Goal: Find specific page/section: Find specific page/section

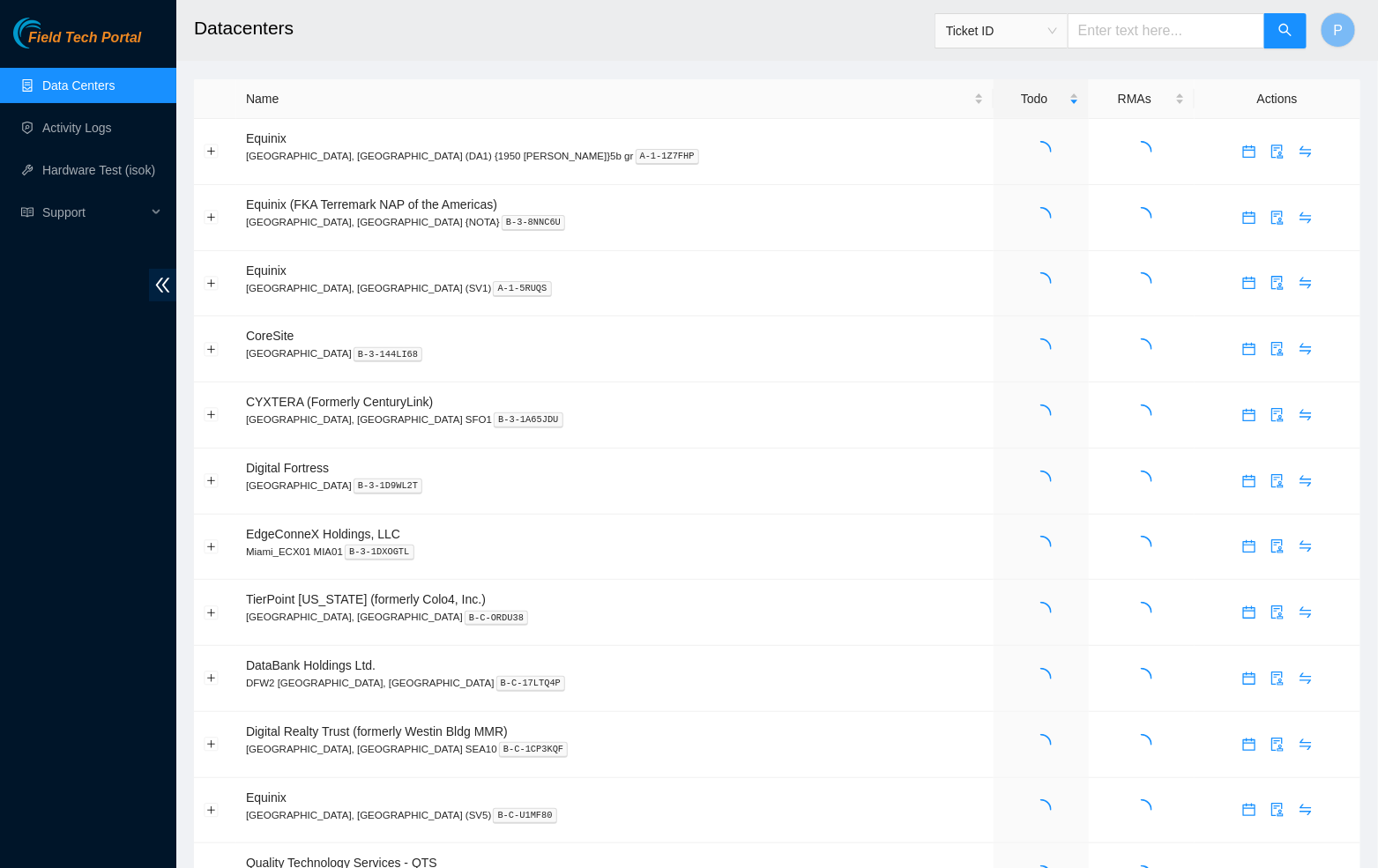
click at [1025, 32] on span "Ticket ID" at bounding box center [1001, 31] width 111 height 27
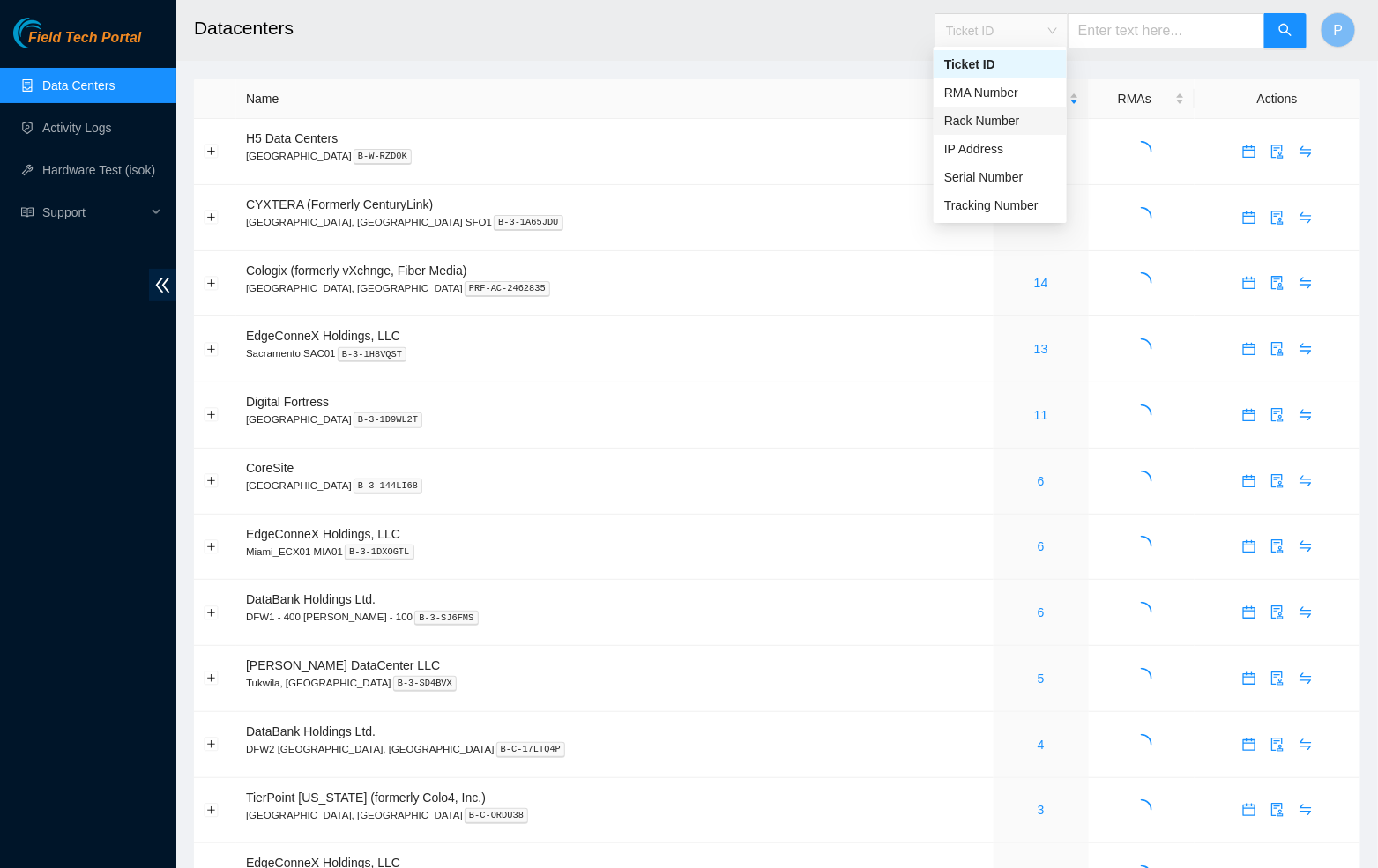
click at [992, 113] on div "Rack Number" at bounding box center [1000, 121] width 112 height 20
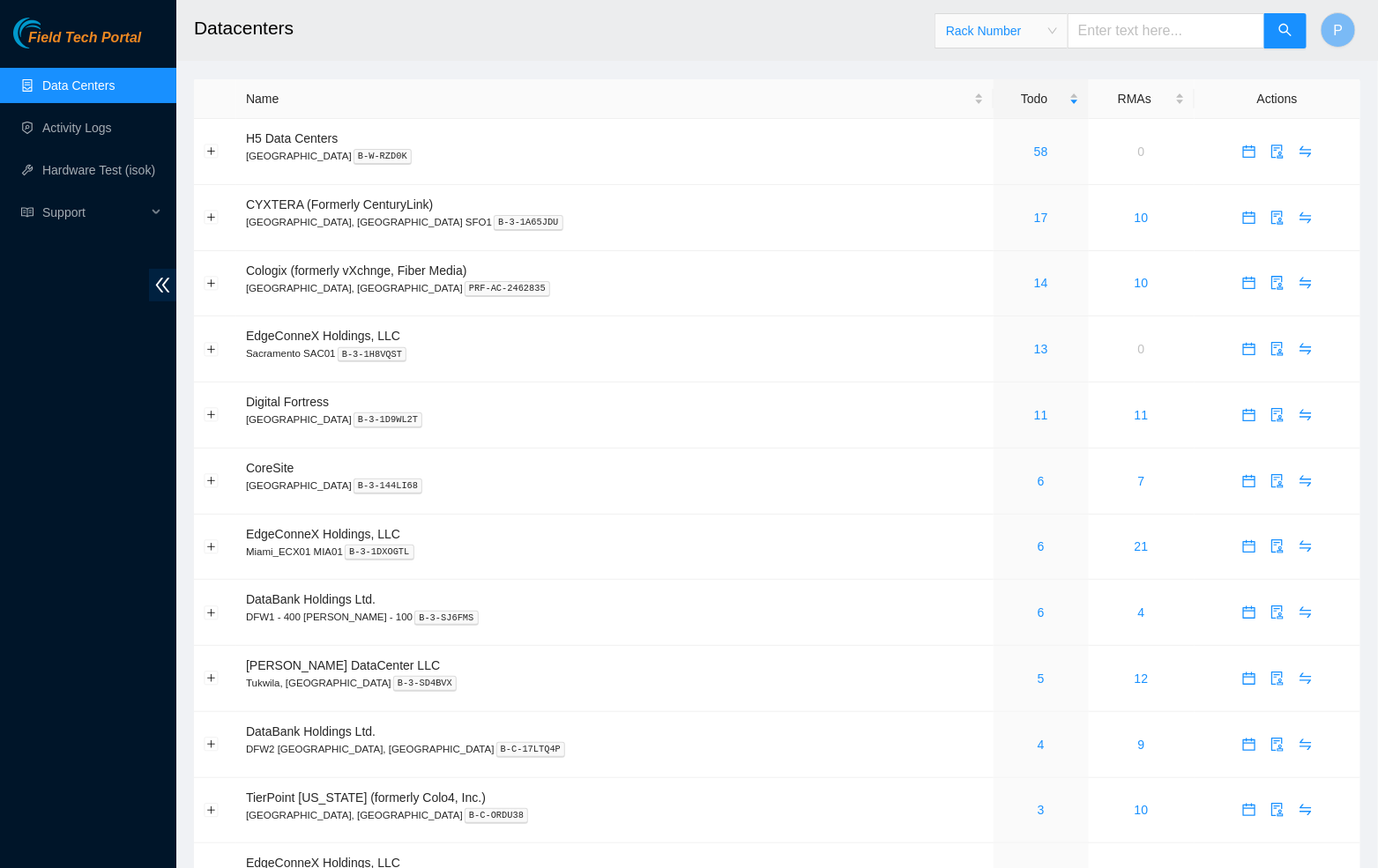
click at [1094, 43] on input "text" at bounding box center [1166, 31] width 198 height 35
paste input "CL-J07"
type input "CL-J07"
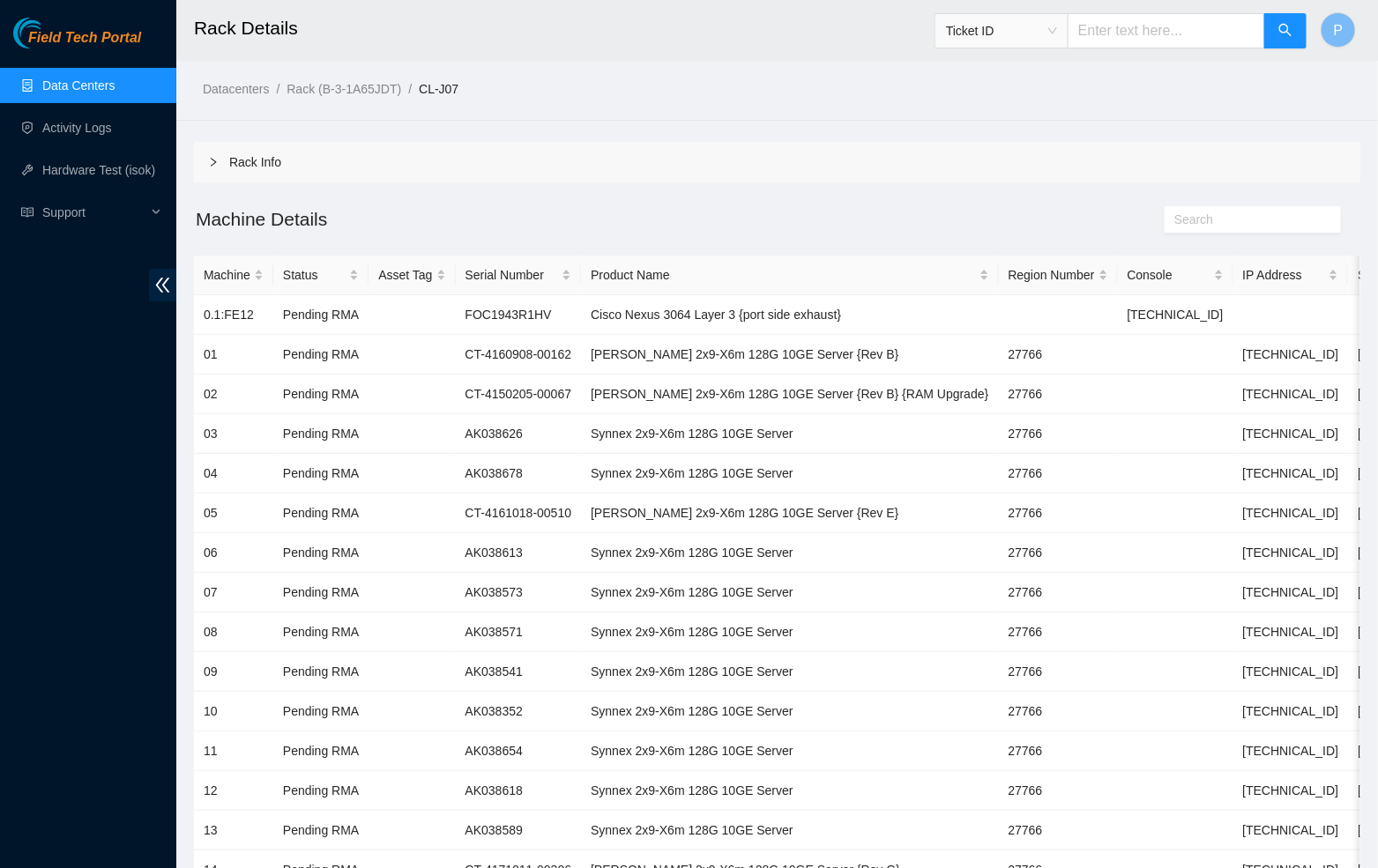
click at [1130, 32] on input "text" at bounding box center [1166, 31] width 198 height 35
click at [1051, 33] on span "Ticket ID" at bounding box center [1001, 31] width 111 height 27
click at [1007, 118] on div "Rack Number" at bounding box center [1000, 121] width 112 height 20
click at [1116, 24] on input "text" at bounding box center [1166, 31] width 198 height 35
paste input "CL-J08"
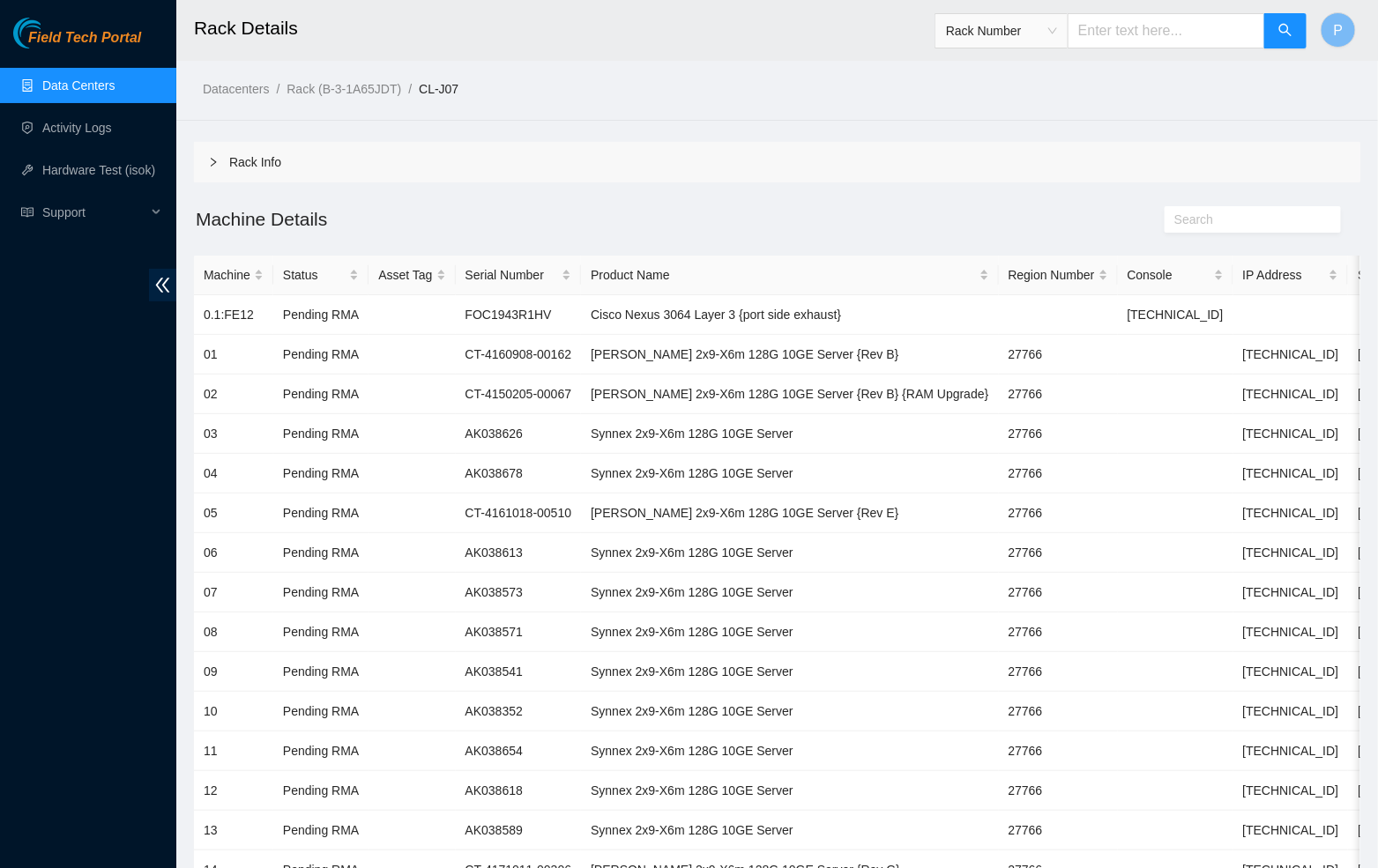
type input "CL-J08"
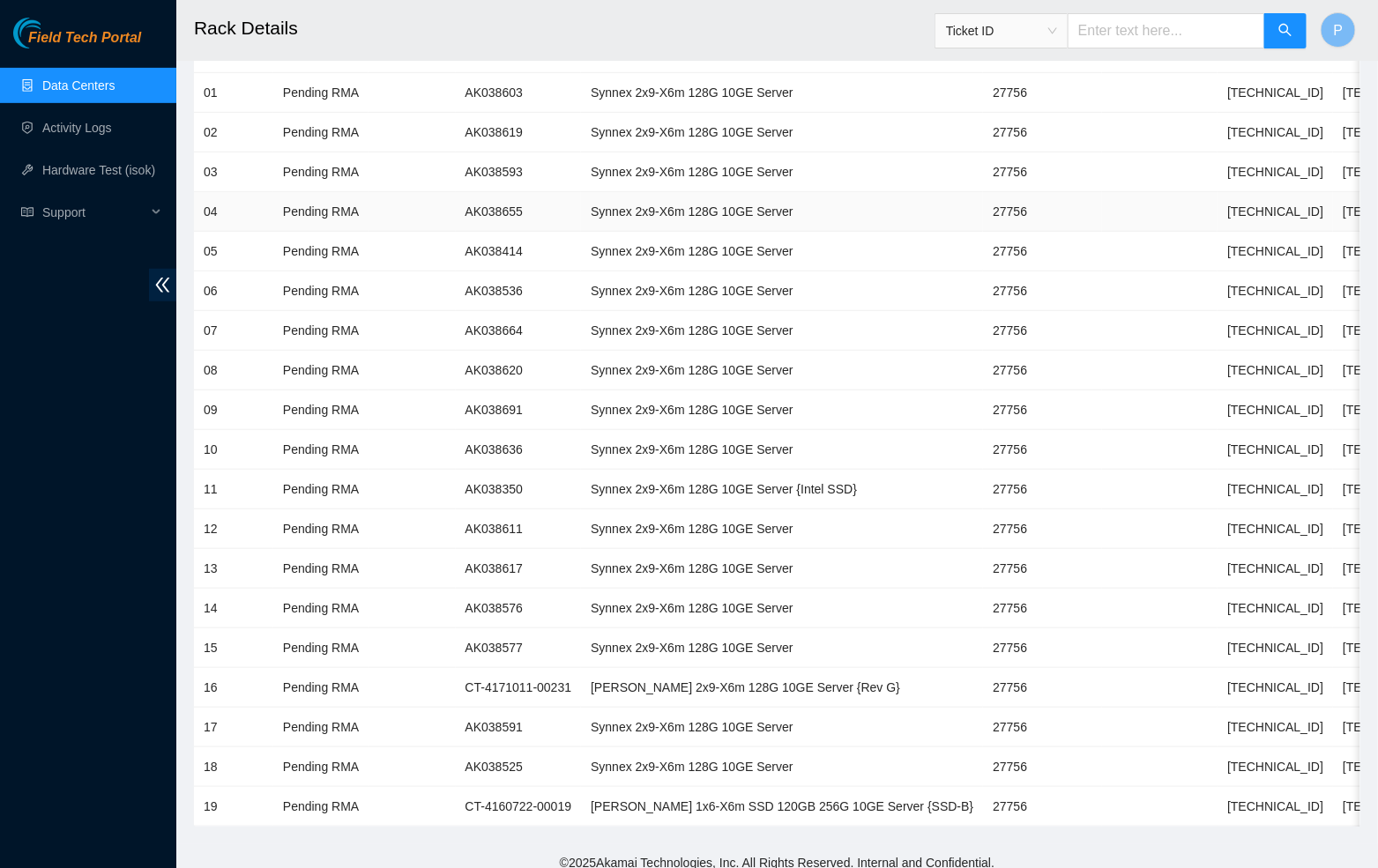
scroll to position [260, 0]
click at [1002, 28] on span "Ticket ID" at bounding box center [1001, 31] width 111 height 27
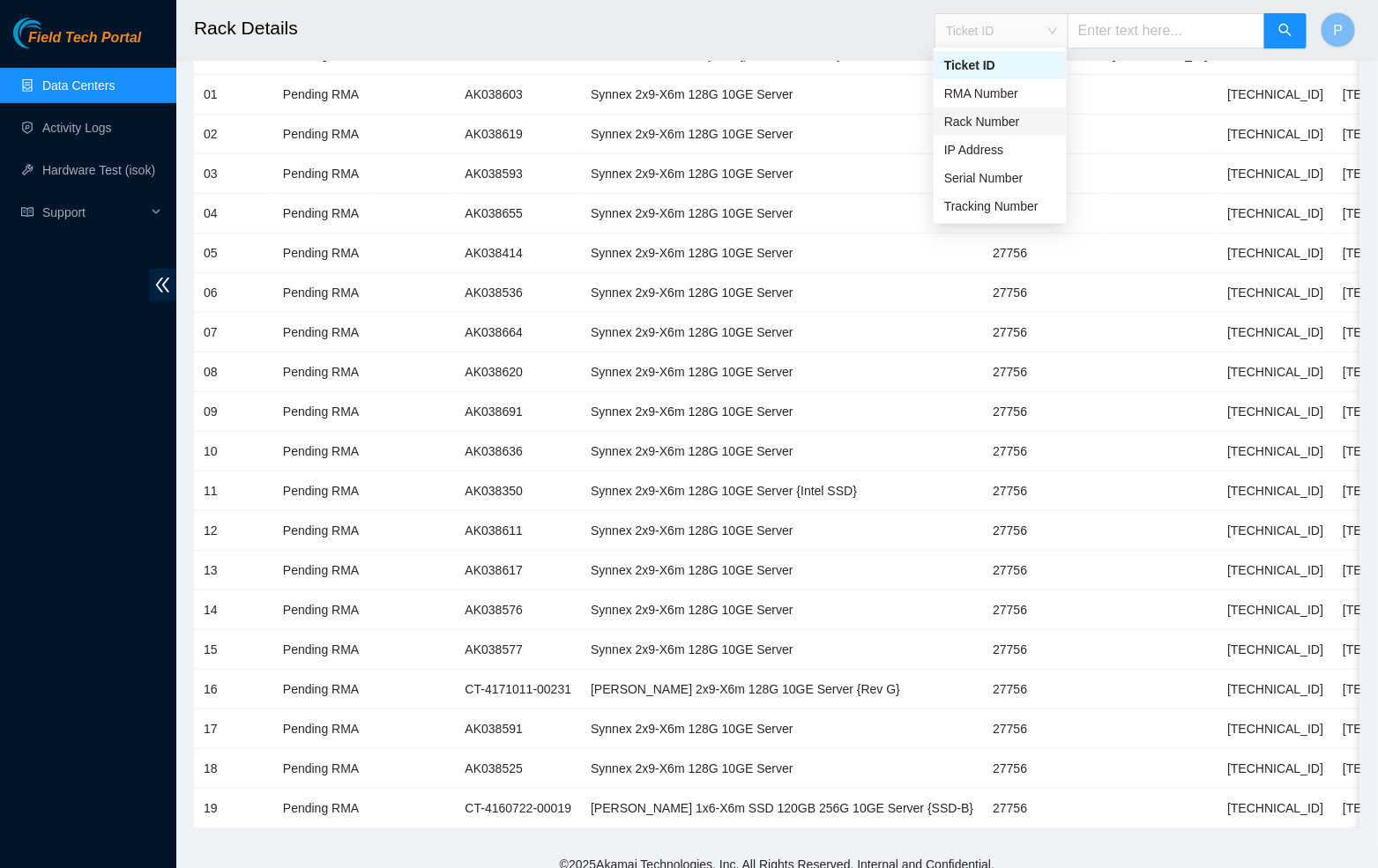
click at [990, 114] on div "Rack Number" at bounding box center [1000, 121] width 112 height 20
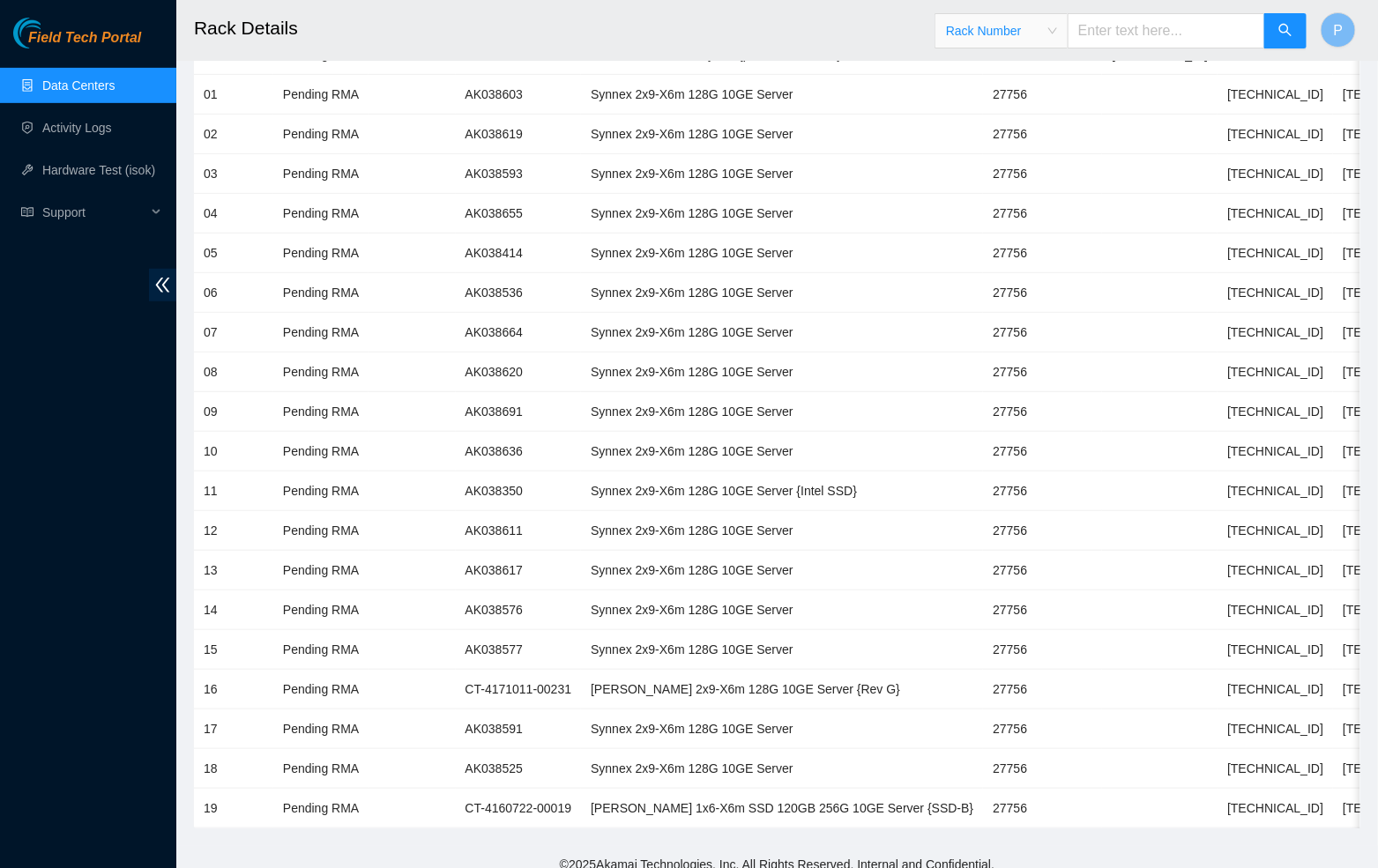
click at [1097, 33] on input "text" at bounding box center [1166, 31] width 198 height 35
paste input "CL-J09"
type input "CL-J09"
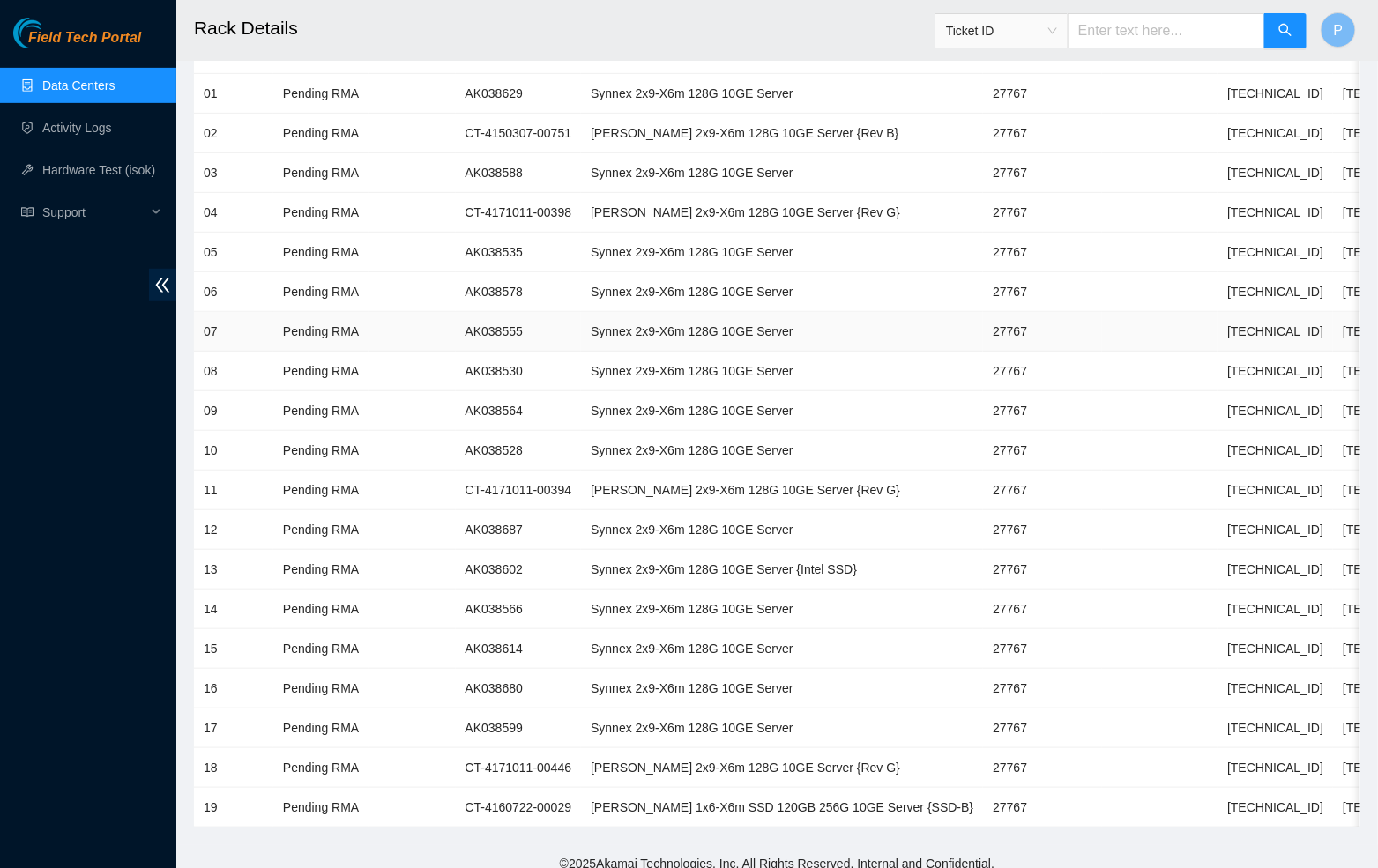
scroll to position [260, 0]
